Goal: Information Seeking & Learning: Learn about a topic

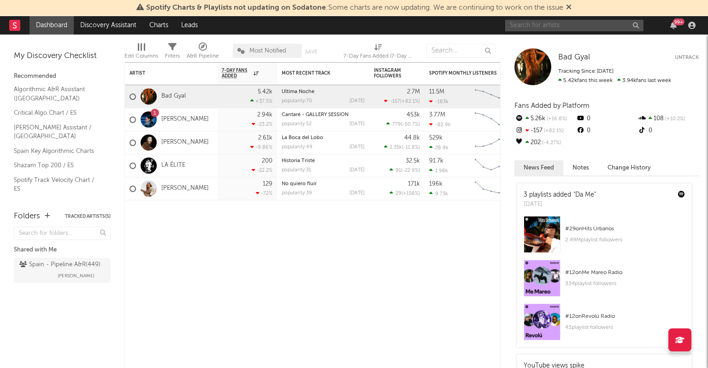
click at [572, 22] on input "text" at bounding box center [574, 26] width 138 height 12
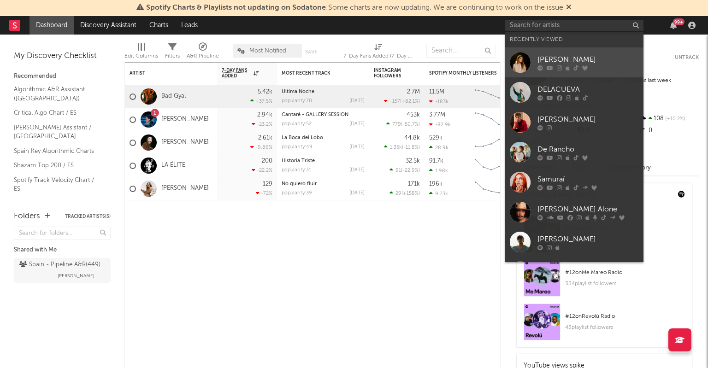
click at [572, 56] on div "[PERSON_NAME]" at bounding box center [587, 59] width 101 height 11
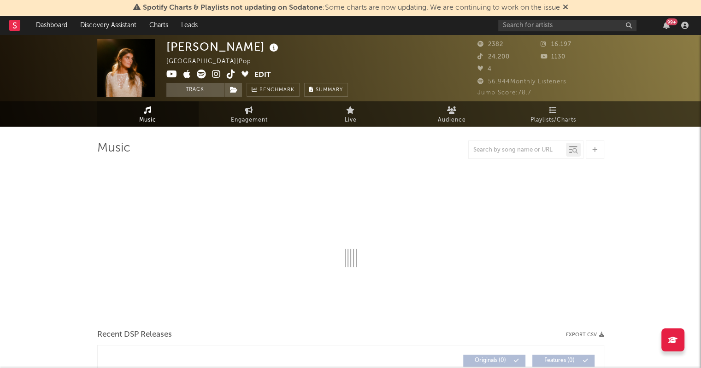
select select "6m"
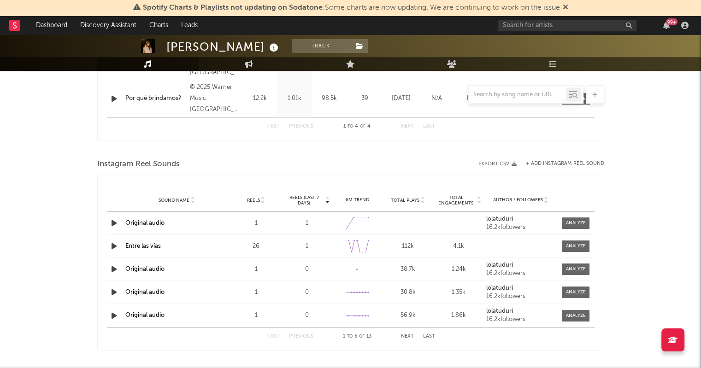
scroll to position [553, 0]
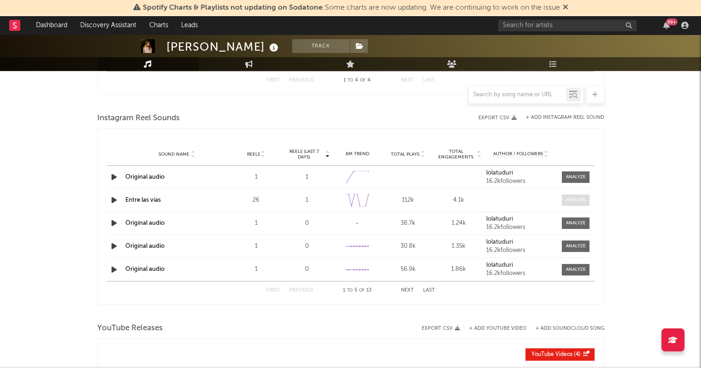
click at [578, 202] on div at bounding box center [576, 200] width 20 height 7
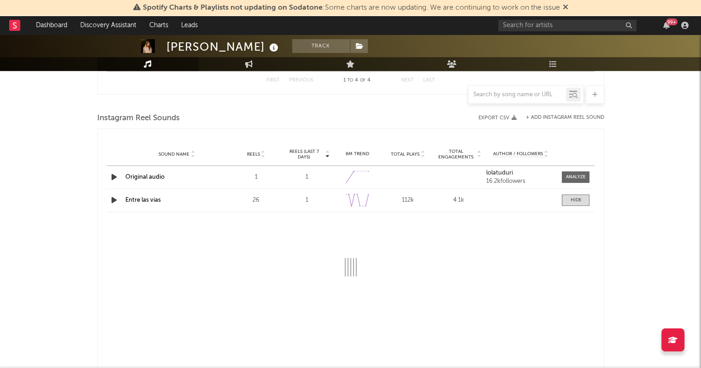
select select "6m"
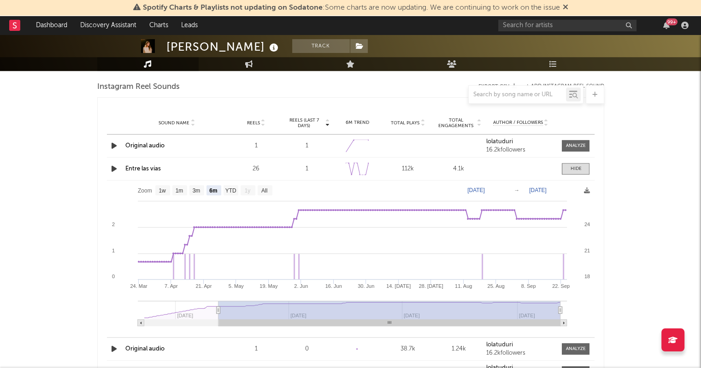
scroll to position [599, 0]
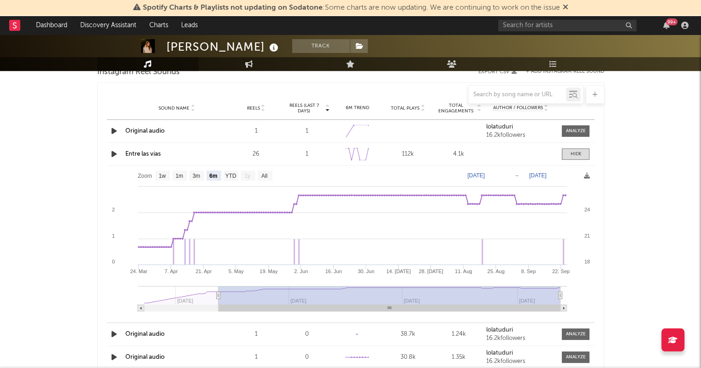
type input "[DATE]"
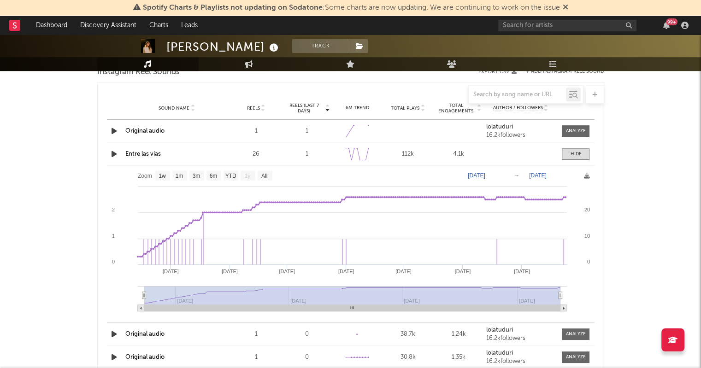
select select "All"
drag, startPoint x: 218, startPoint y: 297, endPoint x: 99, endPoint y: 295, distance: 118.9
click at [99, 295] on div "Reels (last 7 days) Sound Name Reels Reels (last 7 days) Total Plays Total Enga…" at bounding box center [350, 249] width 507 height 333
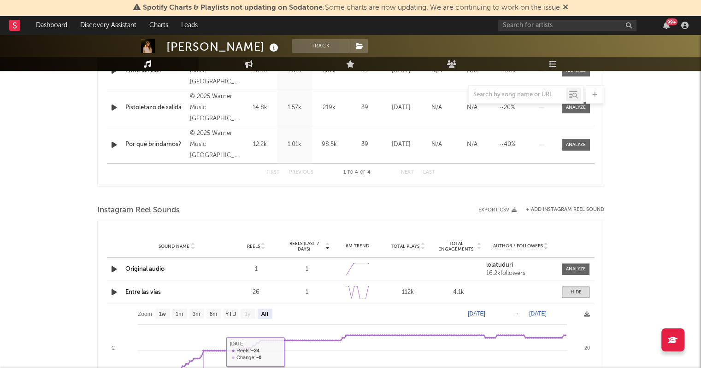
scroll to position [230, 0]
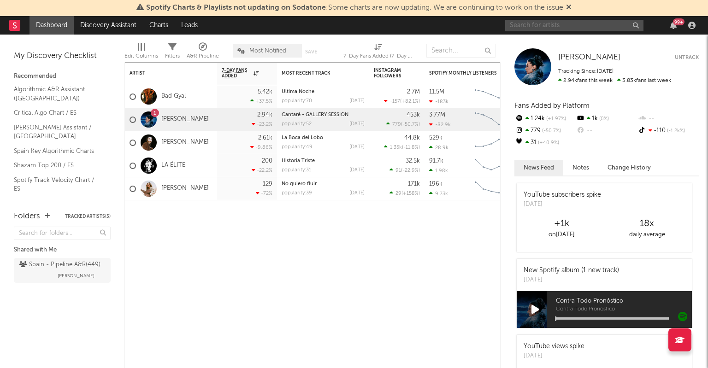
click at [544, 28] on input "text" at bounding box center [574, 26] width 138 height 12
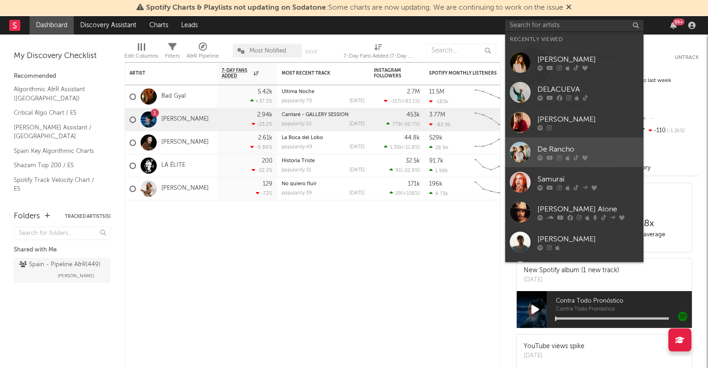
click at [551, 151] on div "De Rancho" at bounding box center [587, 149] width 101 height 11
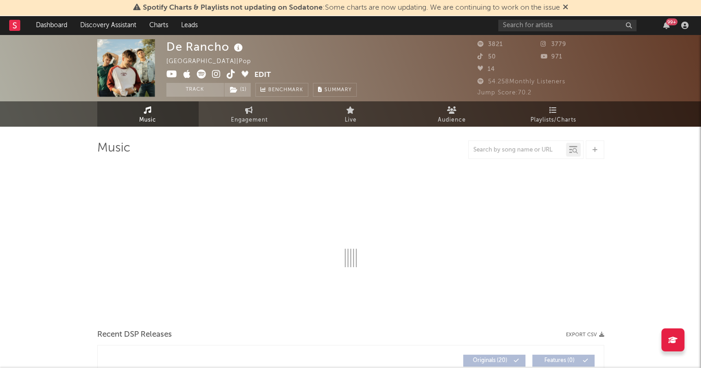
select select "6m"
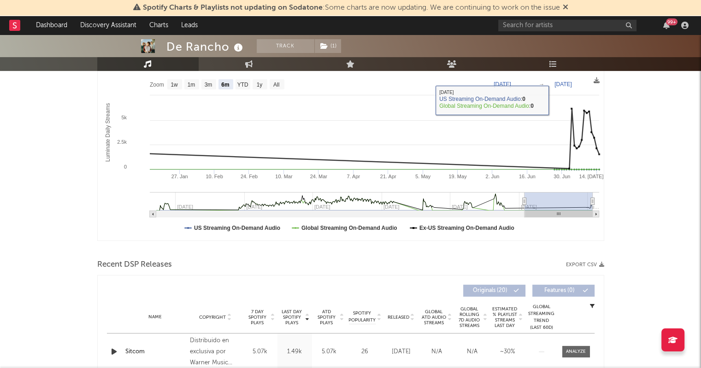
scroll to position [323, 0]
